Goal: Task Accomplishment & Management: Complete application form

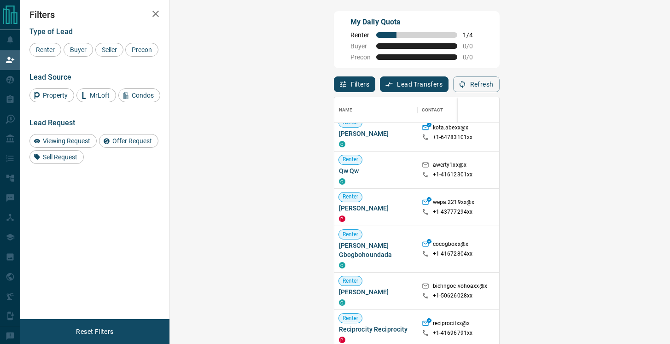
scroll to position [414, 0]
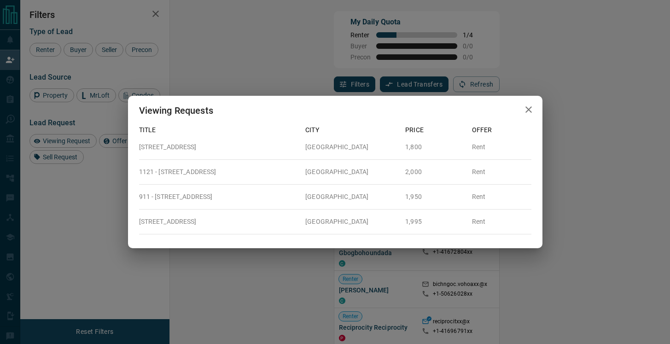
click at [530, 112] on icon "button" at bounding box center [528, 109] width 6 height 6
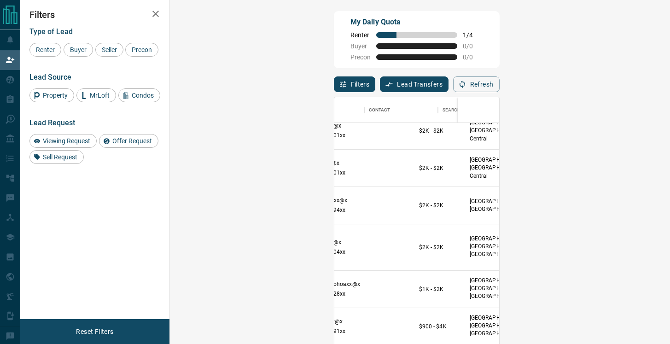
scroll to position [414, 178]
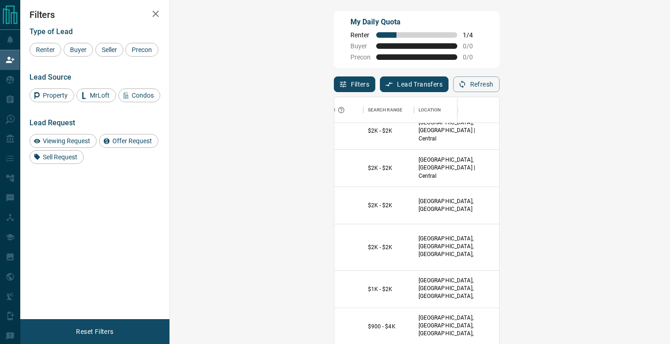
click at [636, 247] on button "Notes" at bounding box center [656, 247] width 40 height 15
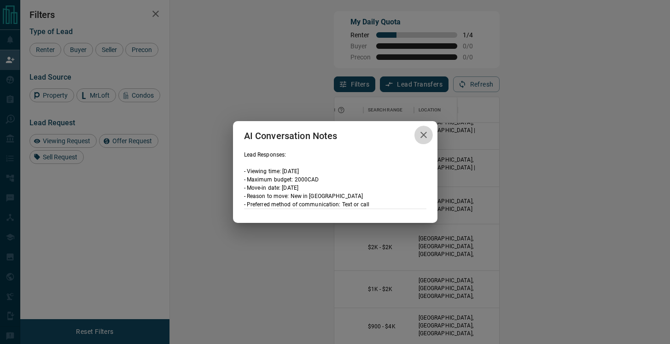
click at [424, 138] on icon "button" at bounding box center [423, 134] width 11 height 11
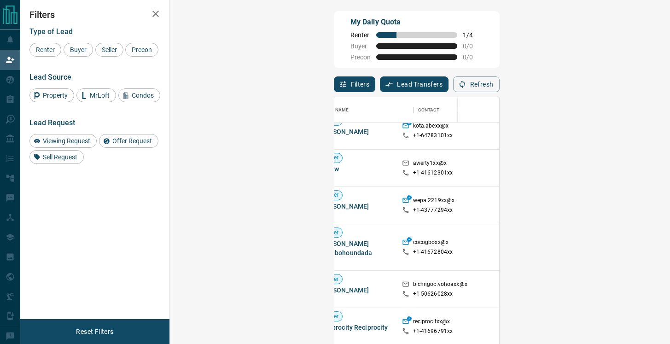
scroll to position [414, 0]
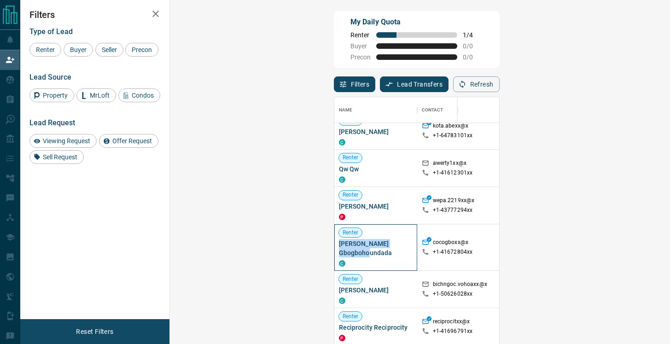
drag, startPoint x: 232, startPoint y: 253, endPoint x: 179, endPoint y: 245, distance: 53.9
click at [334, 245] on div "[PERSON_NAME] Gbogbohoundada C" at bounding box center [375, 247] width 83 height 46
copy span "[PERSON_NAME] Gbogbohoundada"
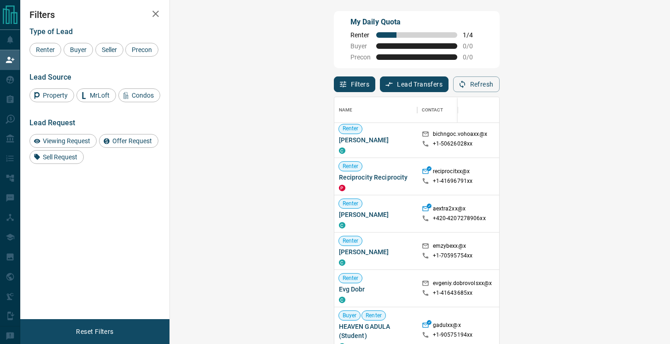
scroll to position [570, 0]
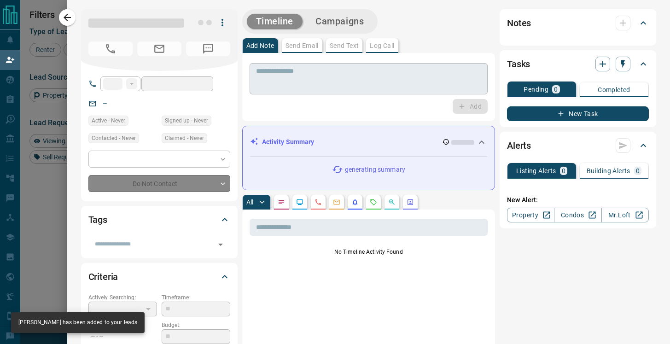
type input "**"
type input "**********"
type input "**"
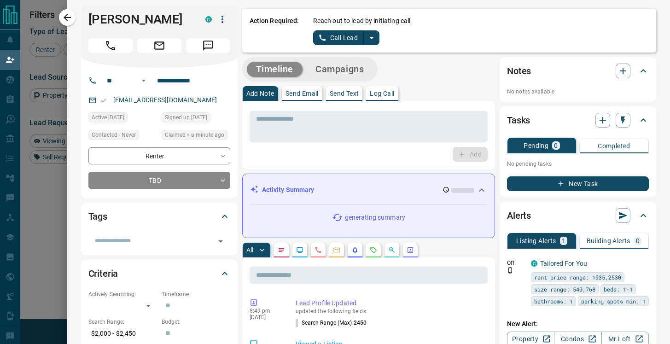
scroll to position [0, 0]
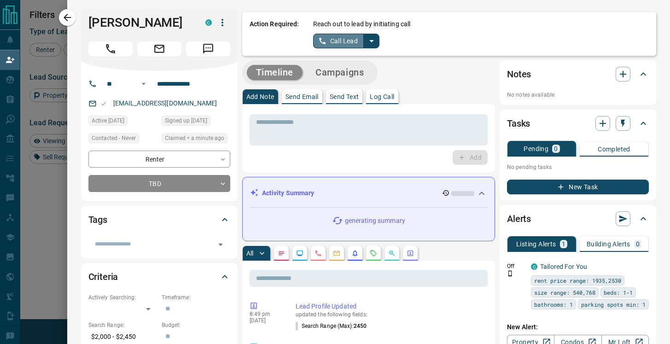
click at [341, 41] on button "Call Lead" at bounding box center [338, 41] width 51 height 15
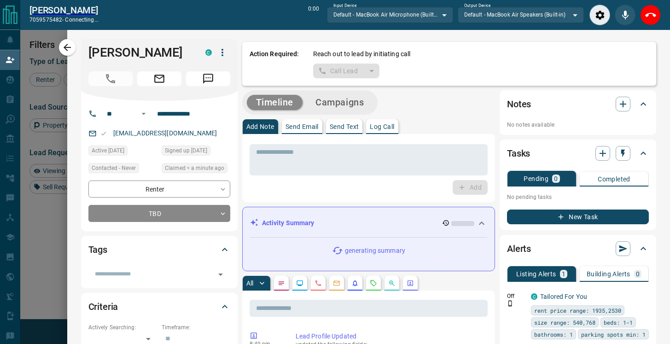
scroll to position [237, 480]
click at [652, 15] on icon "Close" at bounding box center [650, 15] width 11 height 11
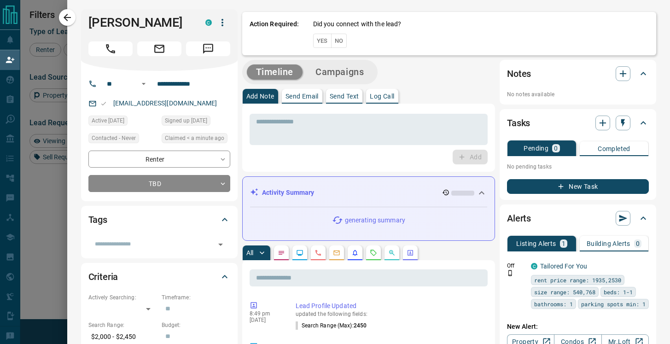
scroll to position [260, 480]
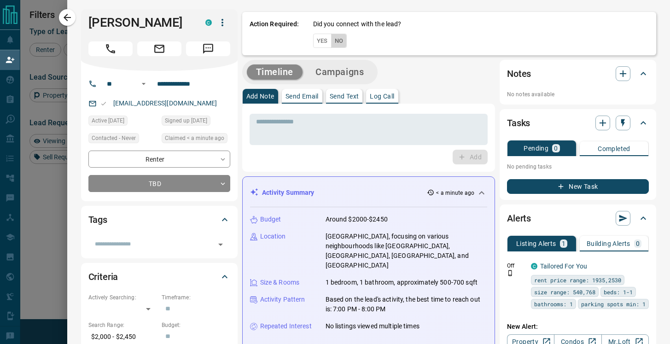
click at [334, 45] on button "No" at bounding box center [339, 41] width 16 height 14
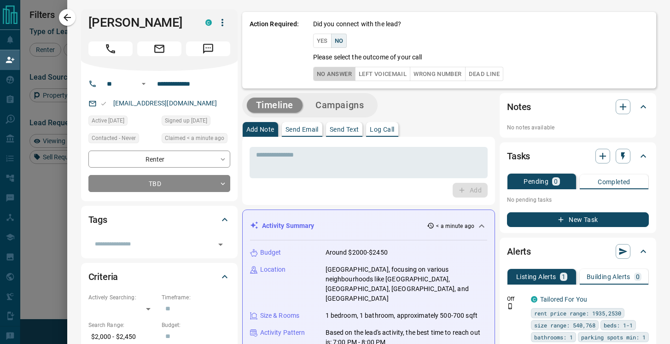
click at [336, 75] on button "No Answer" at bounding box center [334, 74] width 42 height 14
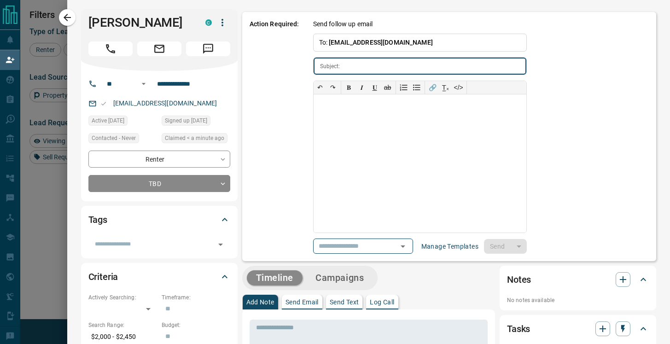
type input "**********"
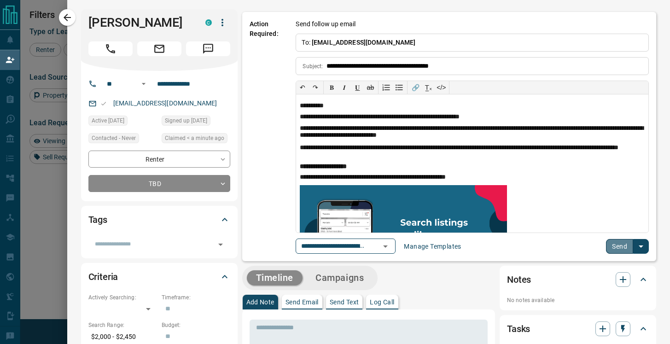
click at [620, 248] on button "Send" at bounding box center [619, 246] width 27 height 15
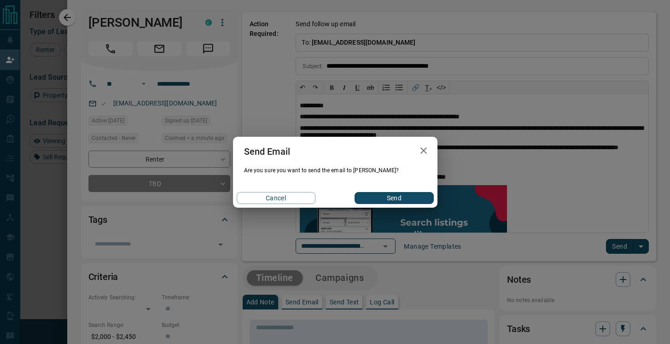
click at [389, 195] on button "Send" at bounding box center [393, 198] width 79 height 12
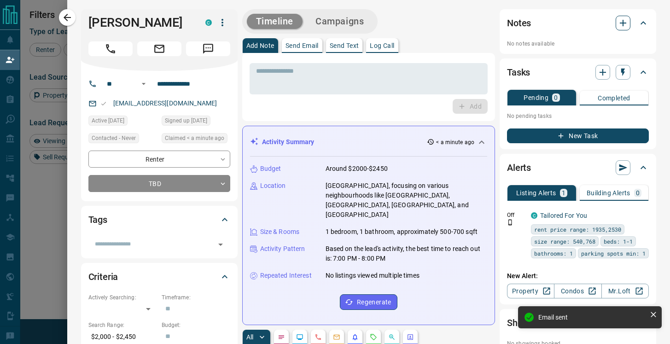
click at [623, 25] on icon "button" at bounding box center [622, 22] width 11 height 11
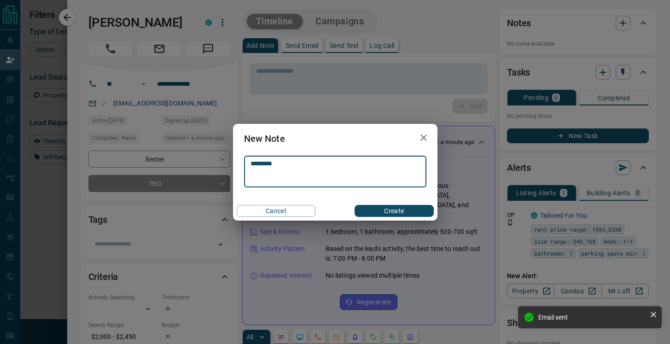
type textarea "*********"
click at [397, 207] on button "Create" at bounding box center [393, 211] width 79 height 12
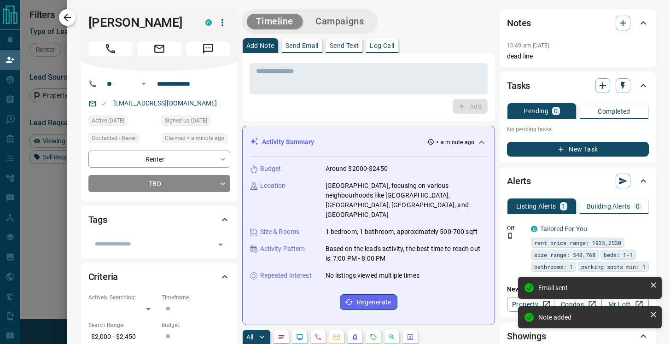
click at [73, 23] on button "button" at bounding box center [67, 17] width 17 height 17
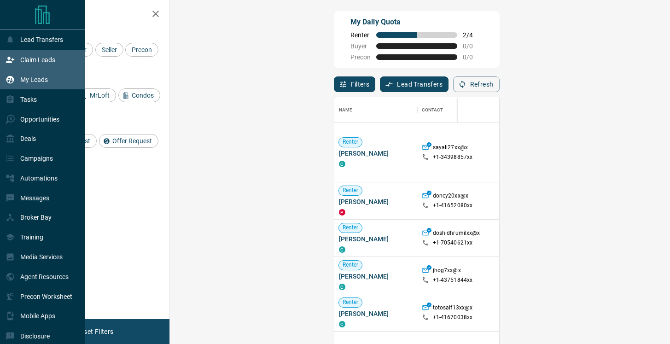
click at [30, 81] on p "My Leads" at bounding box center [34, 79] width 28 height 7
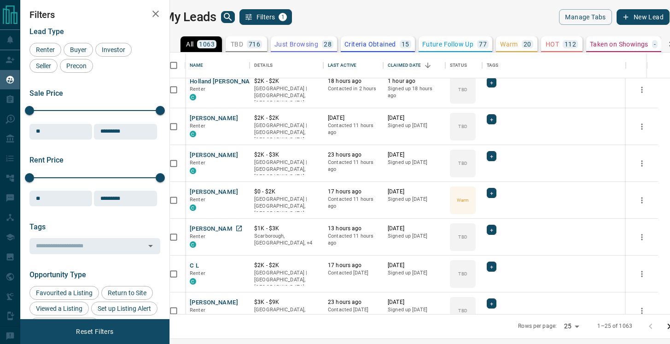
scroll to position [53, 0]
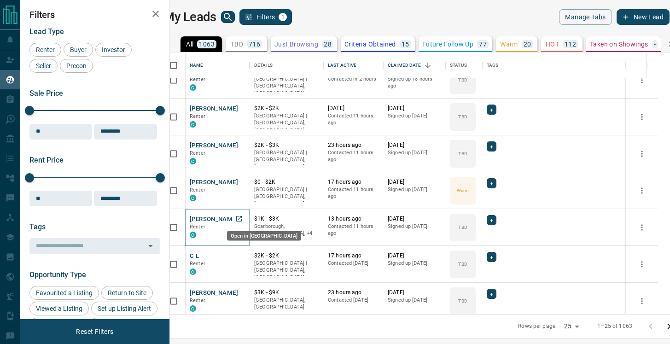
click at [243, 220] on icon "Open in New Tab" at bounding box center [238, 218] width 7 height 7
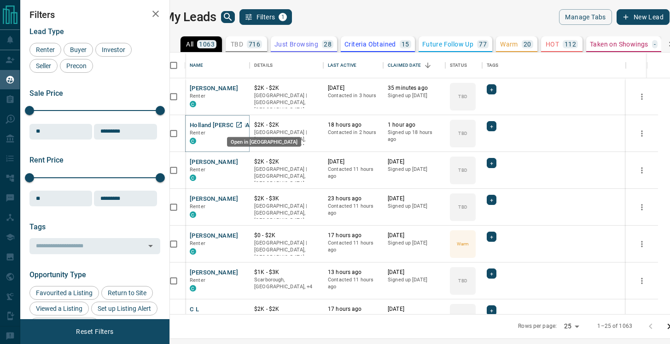
click at [243, 124] on icon "Open in New Tab" at bounding box center [238, 124] width 7 height 7
click at [242, 88] on icon "Open in New Tab" at bounding box center [239, 88] width 6 height 6
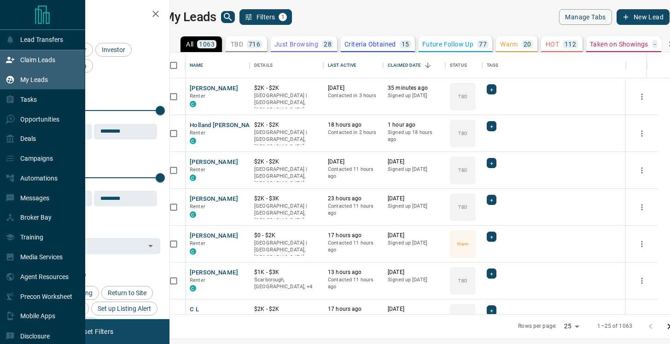
click at [26, 61] on p "Claim Leads" at bounding box center [37, 59] width 35 height 7
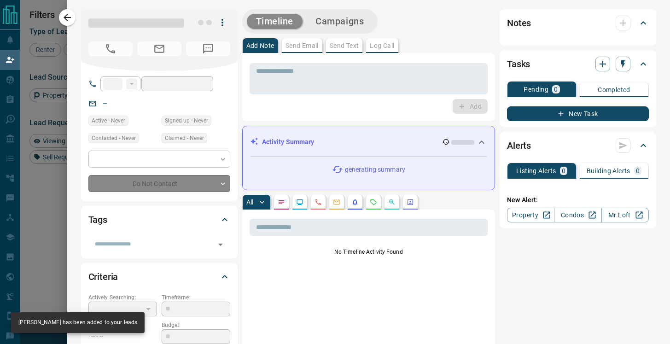
type input "**"
type input "**********"
type input "**"
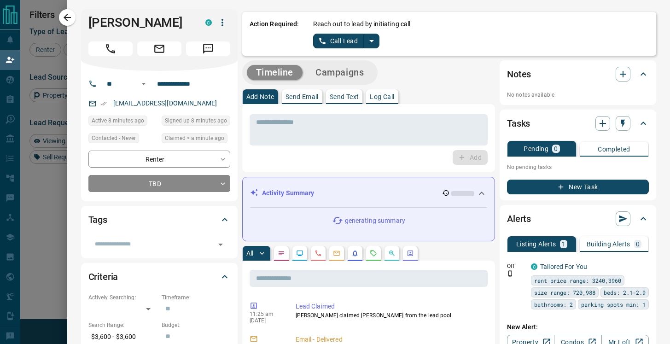
click at [340, 35] on button "Call Lead" at bounding box center [338, 41] width 51 height 15
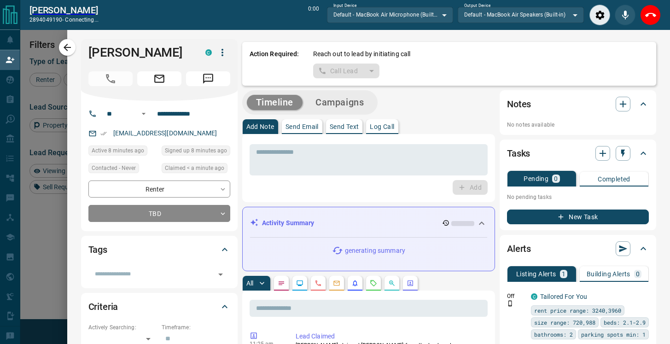
scroll to position [237, 480]
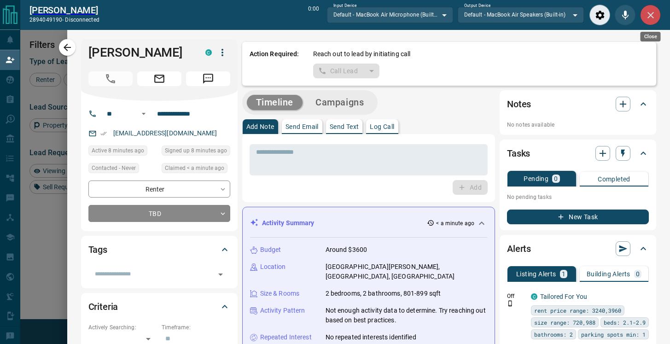
click at [654, 17] on icon "Close" at bounding box center [650, 15] width 11 height 11
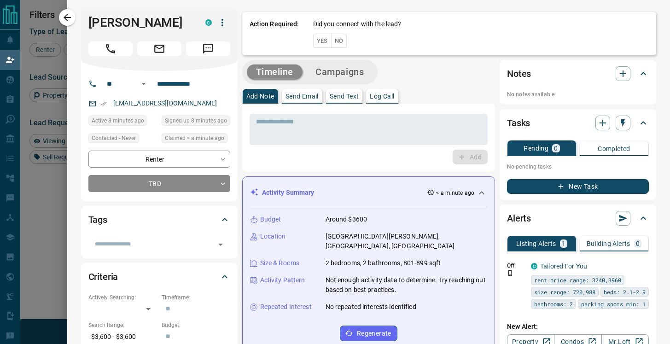
scroll to position [260, 480]
click at [337, 39] on button "No" at bounding box center [339, 41] width 16 height 14
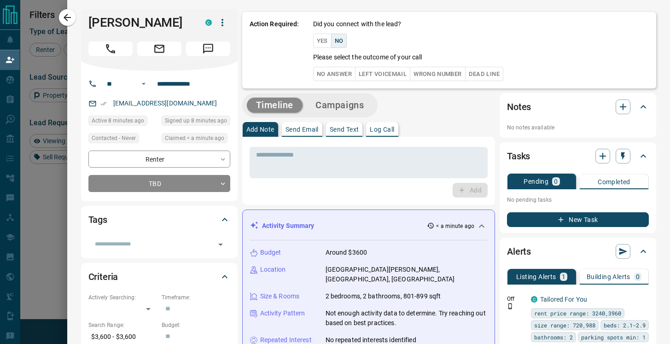
click at [500, 75] on button "Dead Line" at bounding box center [484, 74] width 38 height 14
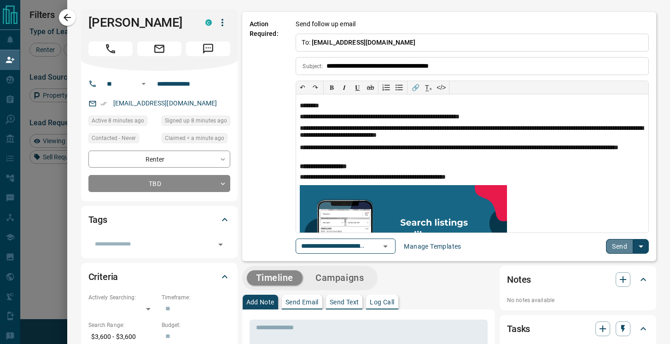
click at [622, 247] on button "Send" at bounding box center [619, 246] width 27 height 15
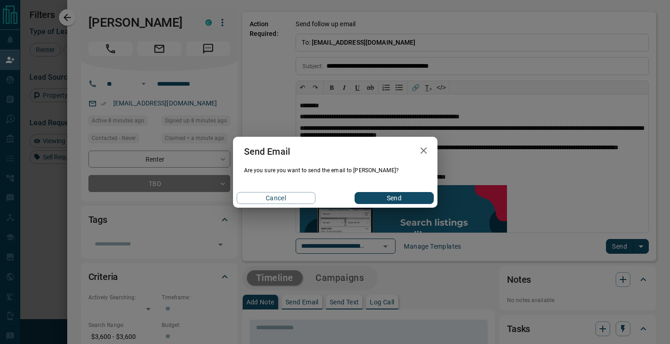
click at [397, 199] on button "Send" at bounding box center [393, 198] width 79 height 12
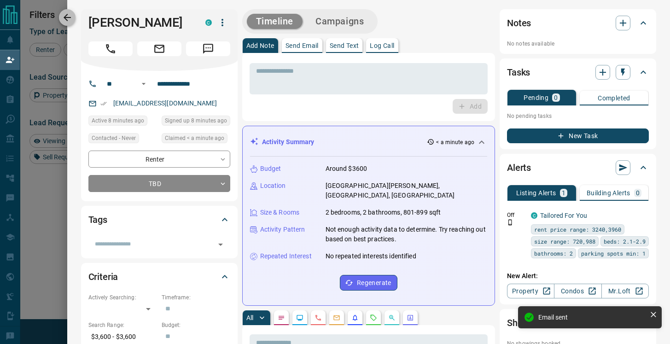
click at [69, 18] on icon "button" at bounding box center [67, 17] width 11 height 11
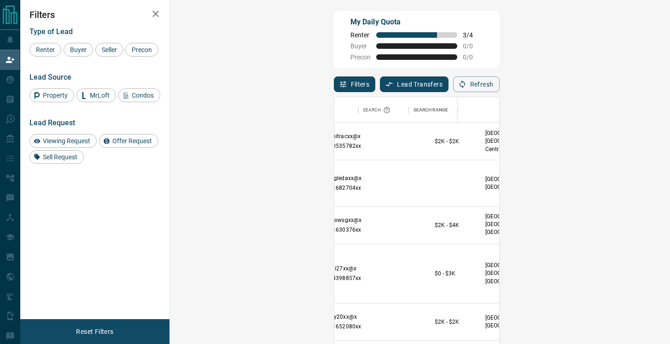
scroll to position [0, 151]
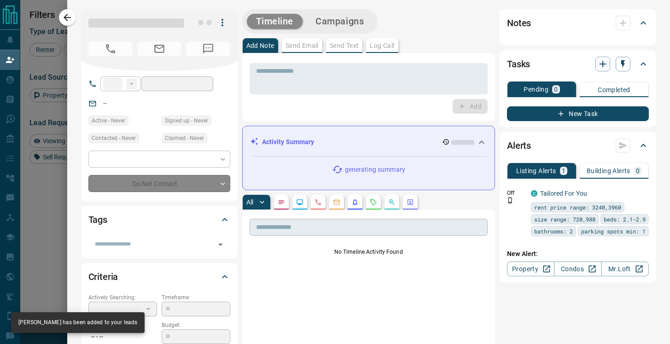
type input "**"
type input "**********"
type input "**"
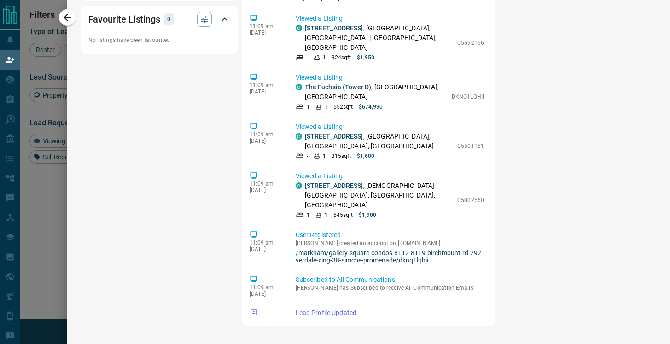
scroll to position [0, 0]
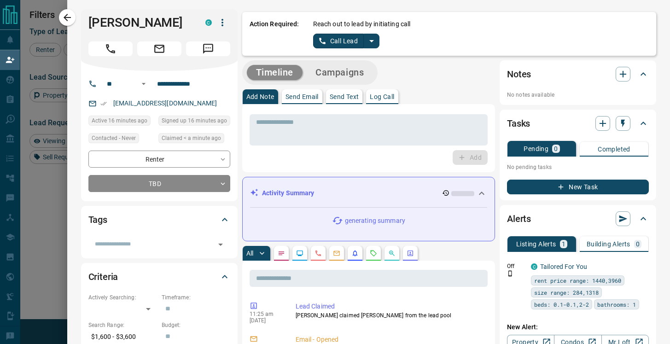
click at [341, 44] on button "Call Lead" at bounding box center [338, 41] width 51 height 15
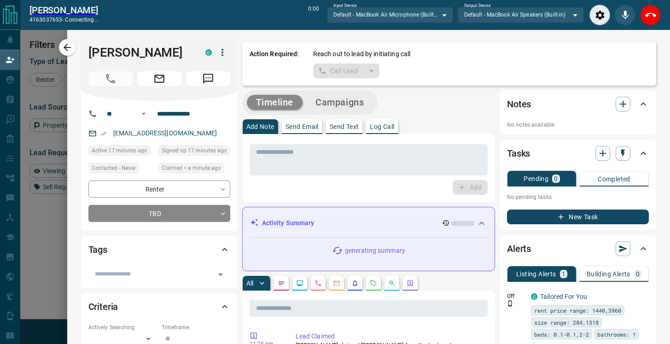
scroll to position [237, 480]
click at [647, 17] on icon "Close" at bounding box center [650, 15] width 11 height 11
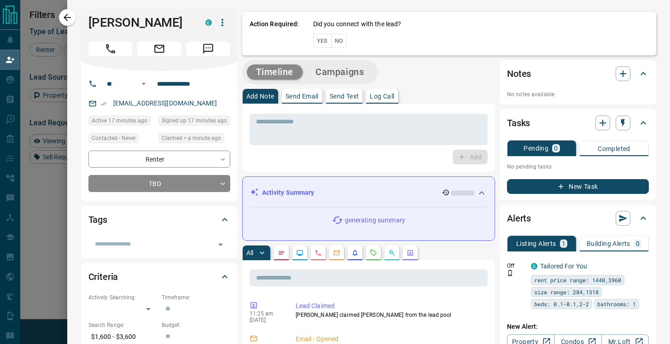
scroll to position [260, 480]
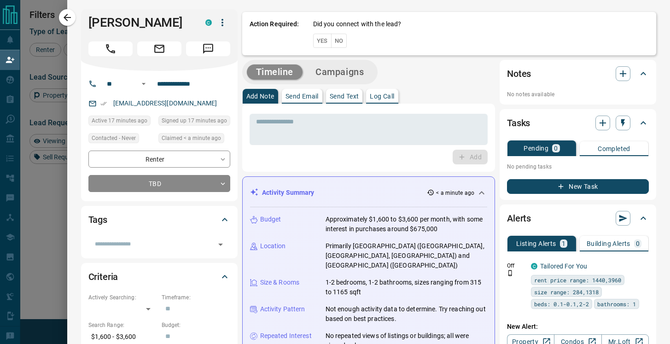
click at [339, 44] on button "No" at bounding box center [339, 41] width 16 height 14
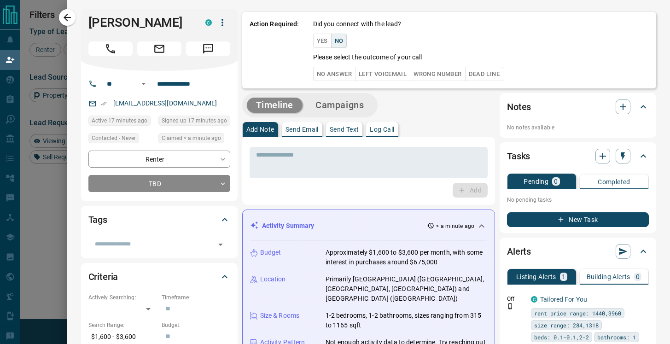
click at [488, 73] on button "Dead Line" at bounding box center [484, 74] width 38 height 14
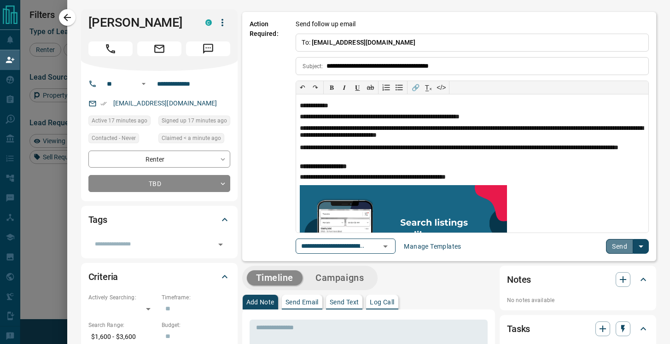
click at [621, 242] on button "Send" at bounding box center [619, 246] width 27 height 15
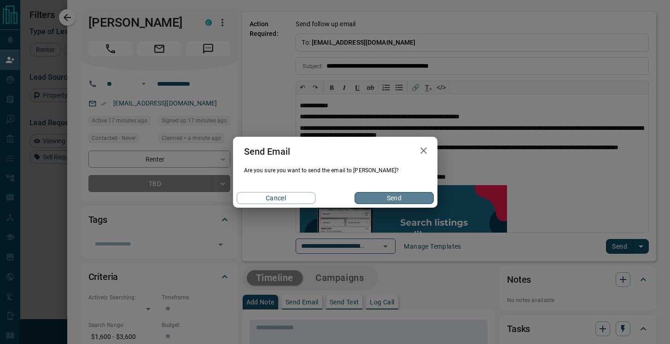
click at [380, 196] on button "Send" at bounding box center [393, 198] width 79 height 12
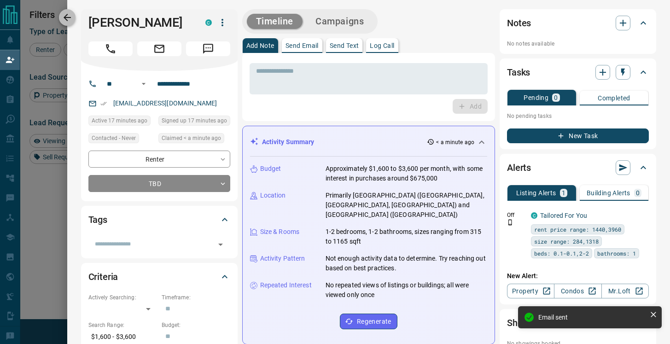
click at [69, 18] on icon "button" at bounding box center [67, 17] width 11 height 11
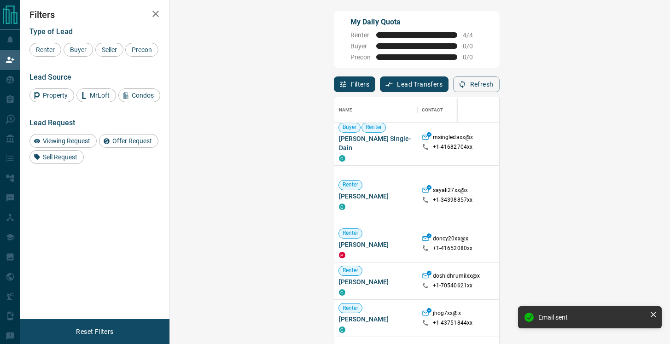
scroll to position [0, 0]
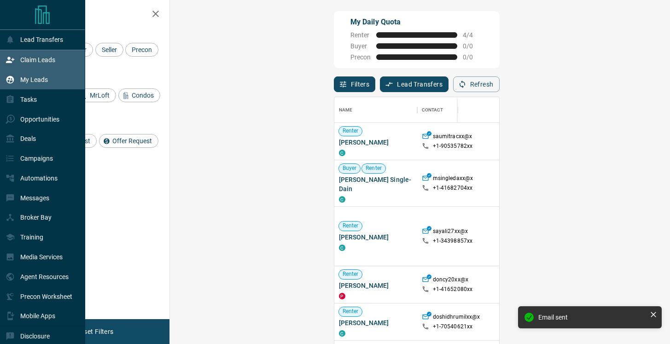
click at [26, 81] on p "My Leads" at bounding box center [34, 79] width 28 height 7
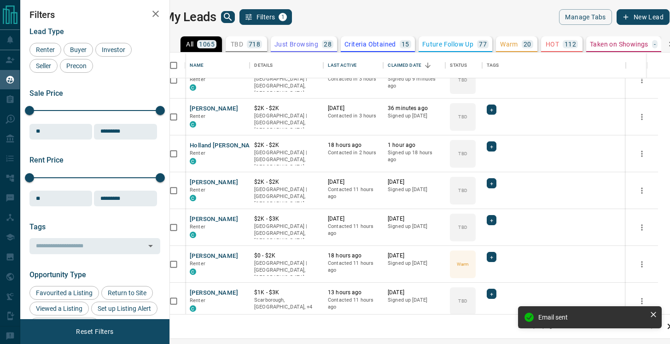
scroll to position [54, 0]
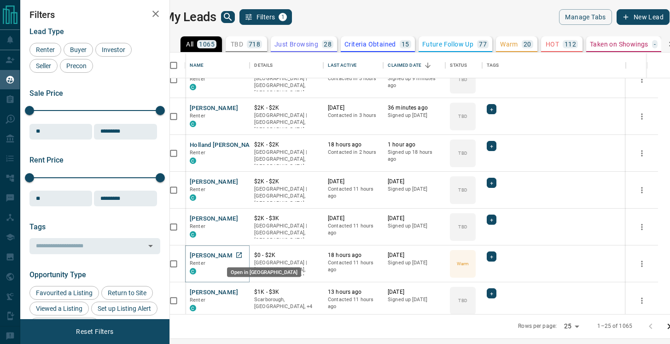
click at [243, 255] on icon "Open in New Tab" at bounding box center [238, 254] width 7 height 7
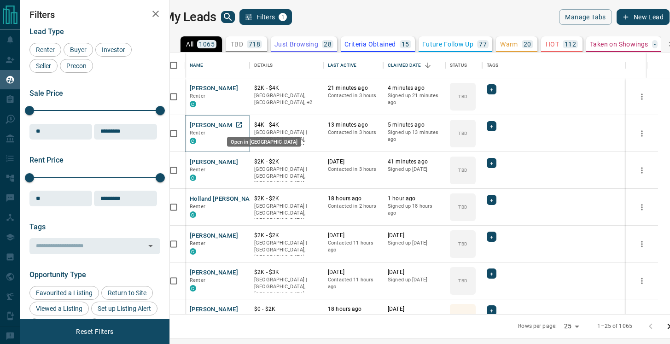
click at [243, 123] on icon "Open in New Tab" at bounding box center [238, 124] width 7 height 7
click at [245, 93] on link "Open in New Tab" at bounding box center [239, 88] width 12 height 12
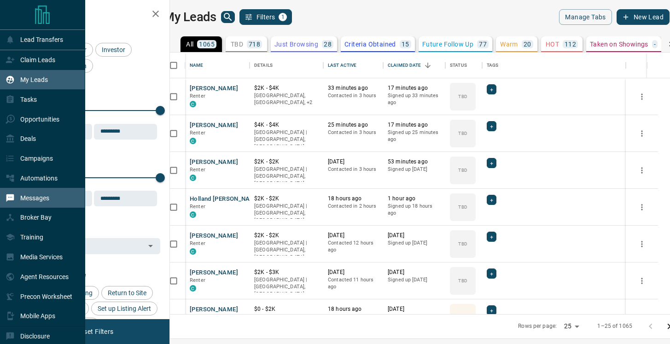
click at [24, 199] on p "Messages" at bounding box center [34, 197] width 29 height 7
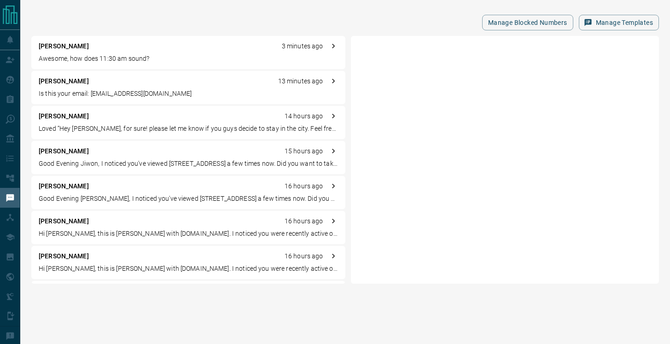
click at [116, 54] on p "Awesome, how does 11:30 am sound?" at bounding box center [188, 59] width 299 height 10
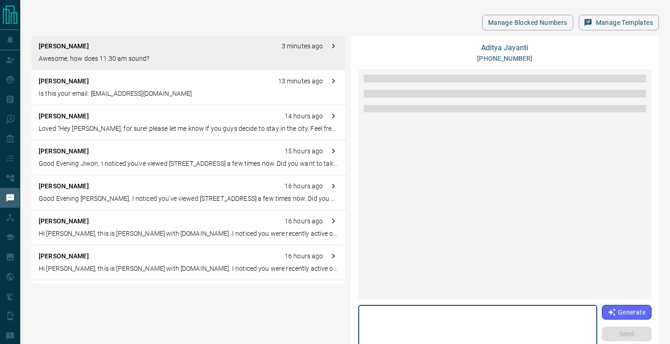
scroll to position [19, 0]
